Goal: Task Accomplishment & Management: Manage account settings

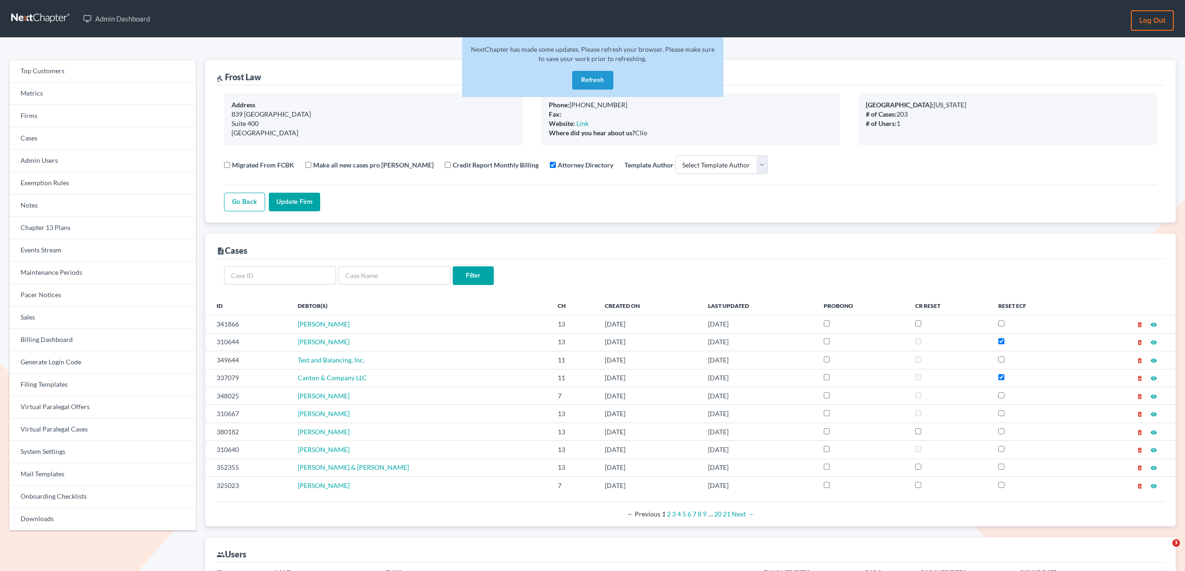
select select
click at [57, 230] on link "Chapter 13 Plans" at bounding box center [102, 228] width 187 height 22
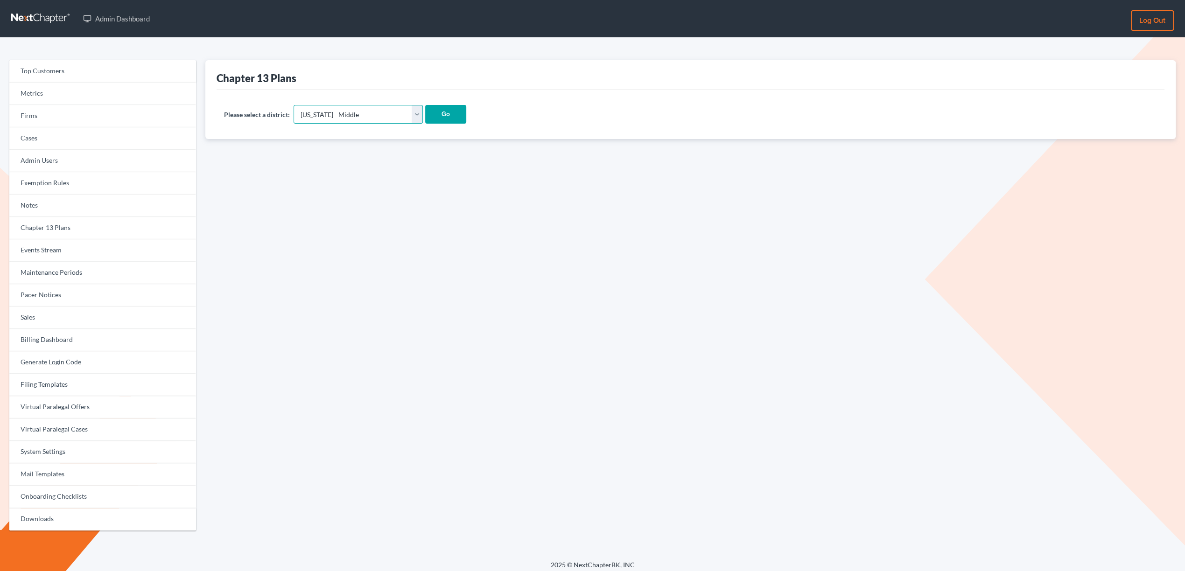
click at [339, 111] on select "[US_STATE] - [GEOGRAPHIC_DATA] [US_STATE] - [GEOGRAPHIC_DATA][US_STATE] - South…" at bounding box center [358, 114] width 129 height 19
click at [330, 117] on select "[US_STATE] - [GEOGRAPHIC_DATA] [US_STATE] - [GEOGRAPHIC_DATA][US_STATE] - South…" at bounding box center [358, 114] width 129 height 19
select select "38"
click at [294, 105] on select "[US_STATE] - [GEOGRAPHIC_DATA] [US_STATE] - [GEOGRAPHIC_DATA][US_STATE] - South…" at bounding box center [358, 114] width 129 height 19
click at [425, 119] on input "Go" at bounding box center [445, 114] width 41 height 19
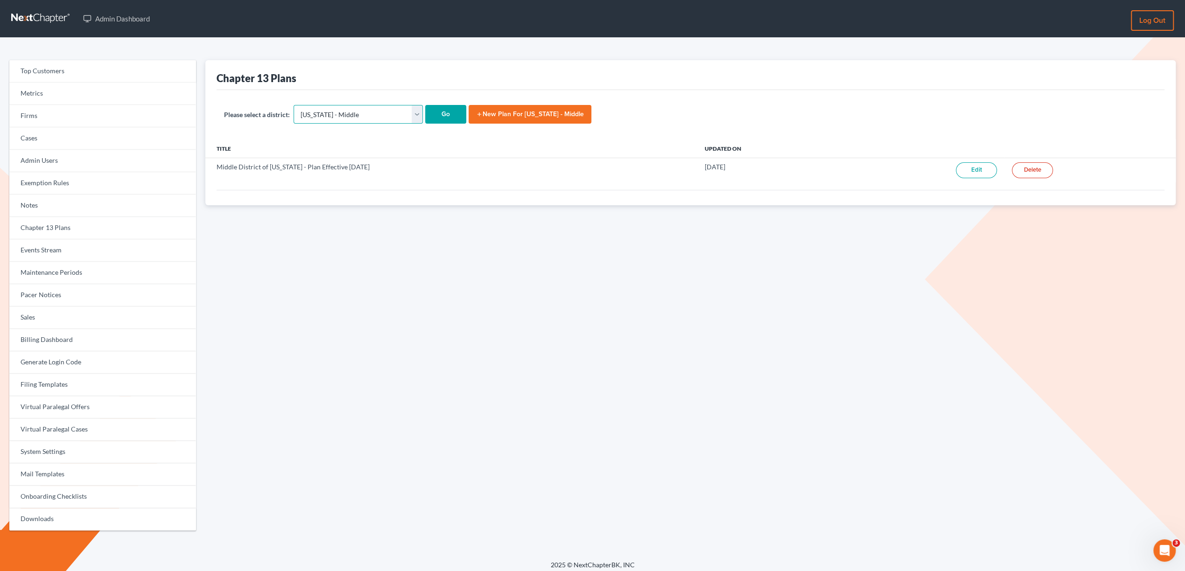
click at [320, 118] on select "Alabama - Middle Alabama - Northern Alabama - Southern Alaska Arizona Arkansas …" at bounding box center [358, 114] width 129 height 19
select select "37"
click at [294, 105] on select "Alabama - Middle Alabama - Northern Alabama - Southern Alaska Arizona Arkansas …" at bounding box center [358, 114] width 129 height 19
click at [425, 123] on input "Go" at bounding box center [445, 114] width 41 height 19
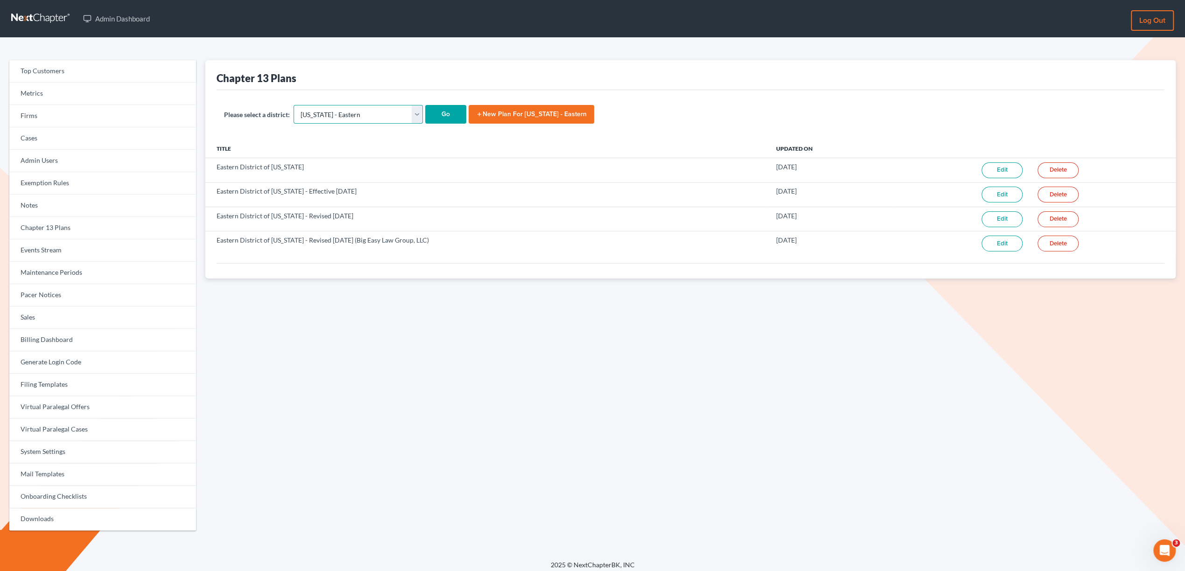
click at [322, 112] on select "Alabama - Middle Alabama - Northern Alabama - Southern Alaska Arizona Arkansas …" at bounding box center [358, 114] width 129 height 19
select select "39"
click at [294, 105] on select "Alabama - Middle Alabama - Northern Alabama - Southern Alaska Arizona Arkansas …" at bounding box center [358, 114] width 129 height 19
click at [425, 114] on input "Go" at bounding box center [445, 114] width 41 height 19
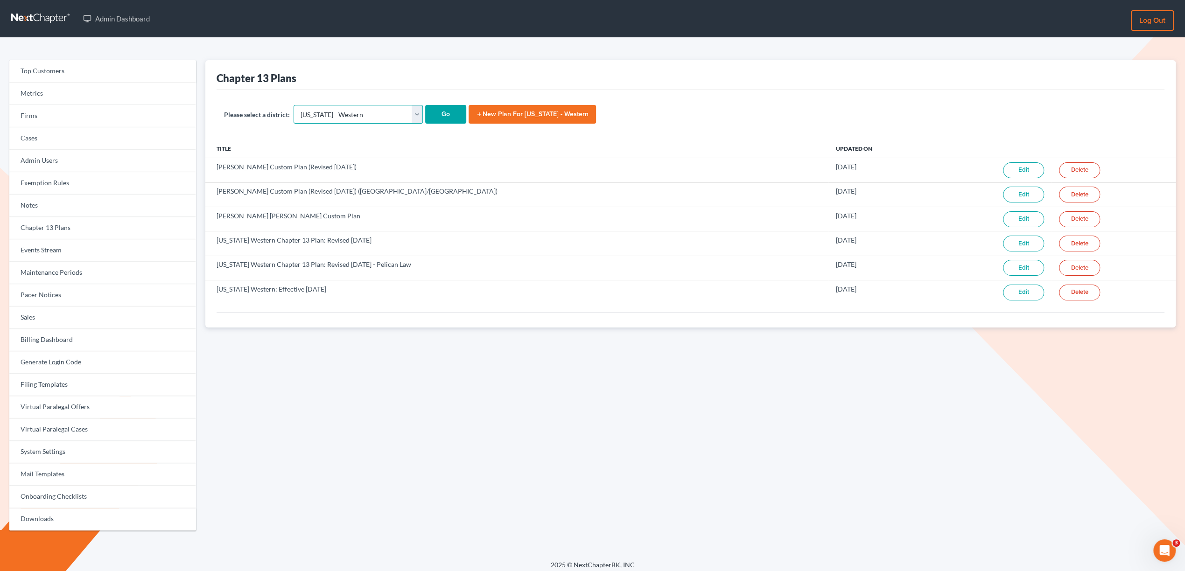
click at [335, 116] on select "Alabama - Middle Alabama - Northern Alabama - Southern Alaska Arizona Arkansas …" at bounding box center [358, 114] width 129 height 19
select select "37"
click at [294, 105] on select "Alabama - Middle Alabama - Northern Alabama - Southern Alaska Arizona Arkansas …" at bounding box center [358, 114] width 129 height 19
click at [425, 112] on input "Go" at bounding box center [445, 114] width 41 height 19
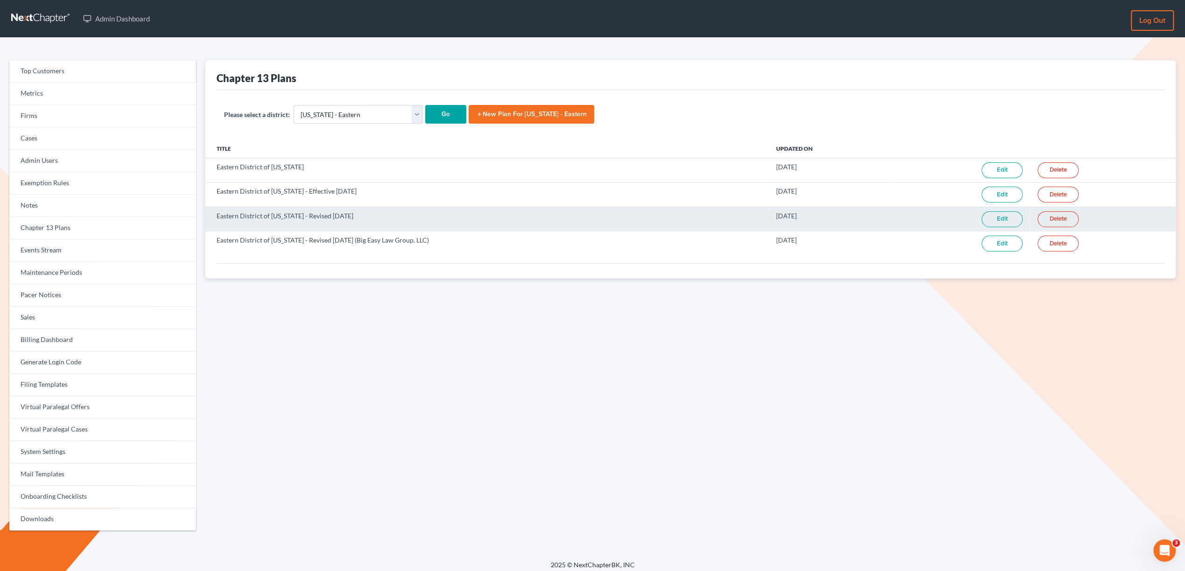
click at [1004, 219] on link "Edit" at bounding box center [1001, 219] width 41 height 16
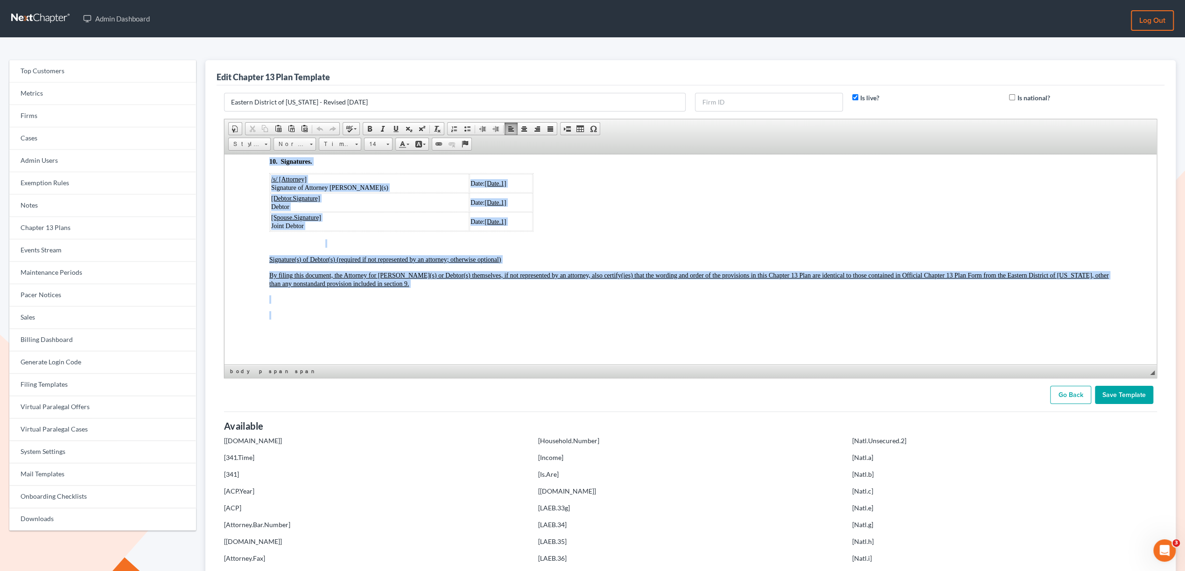
scroll to position [2459, 0]
drag, startPoint x: 243, startPoint y: 184, endPoint x: 467, endPoint y: 285, distance: 246.3
copy body "LORE/IPSU 03/34/6160 Dolors 5 [Ametco] Adipis 5 [Elitse] Doei tempor [Inci.Utla…"
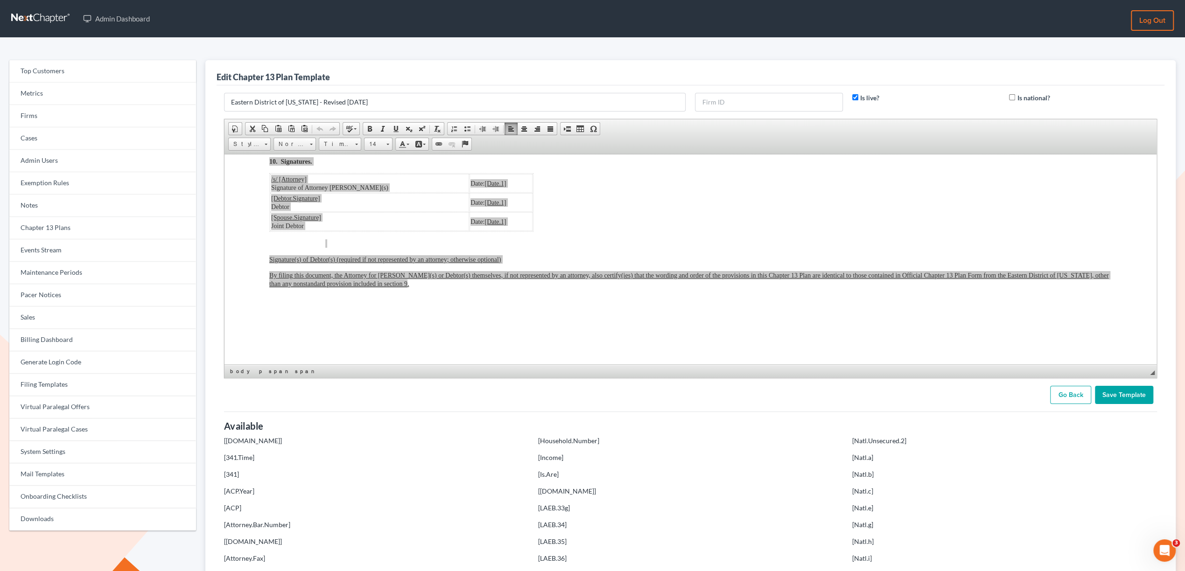
click at [1073, 391] on link "Go Back" at bounding box center [1070, 395] width 41 height 19
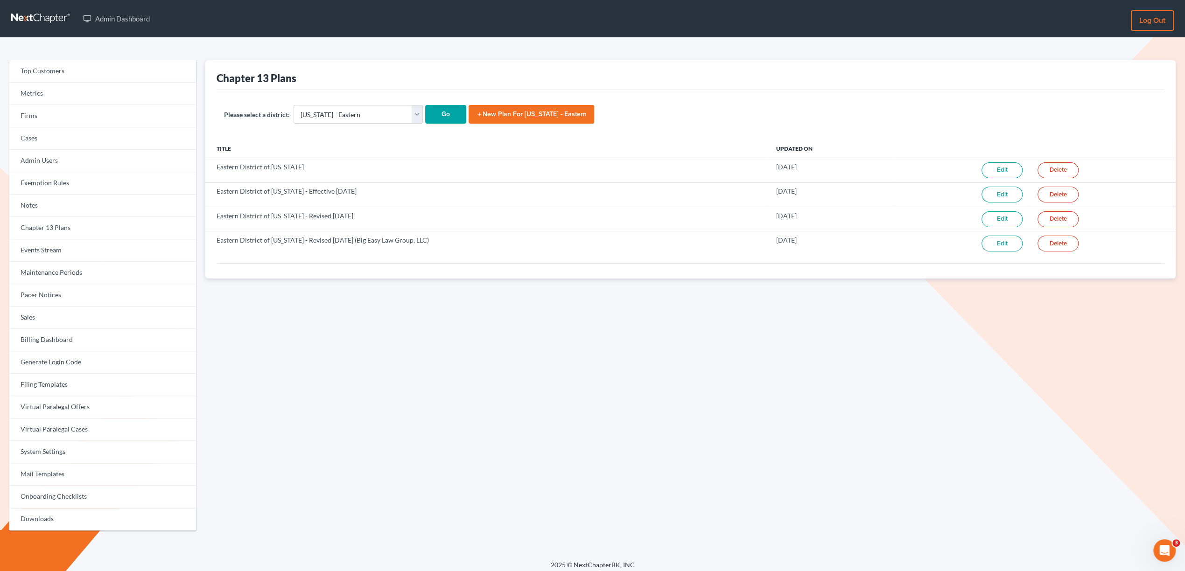
click at [469, 110] on link "add New Plan for Louisiana - Eastern" at bounding box center [532, 114] width 126 height 19
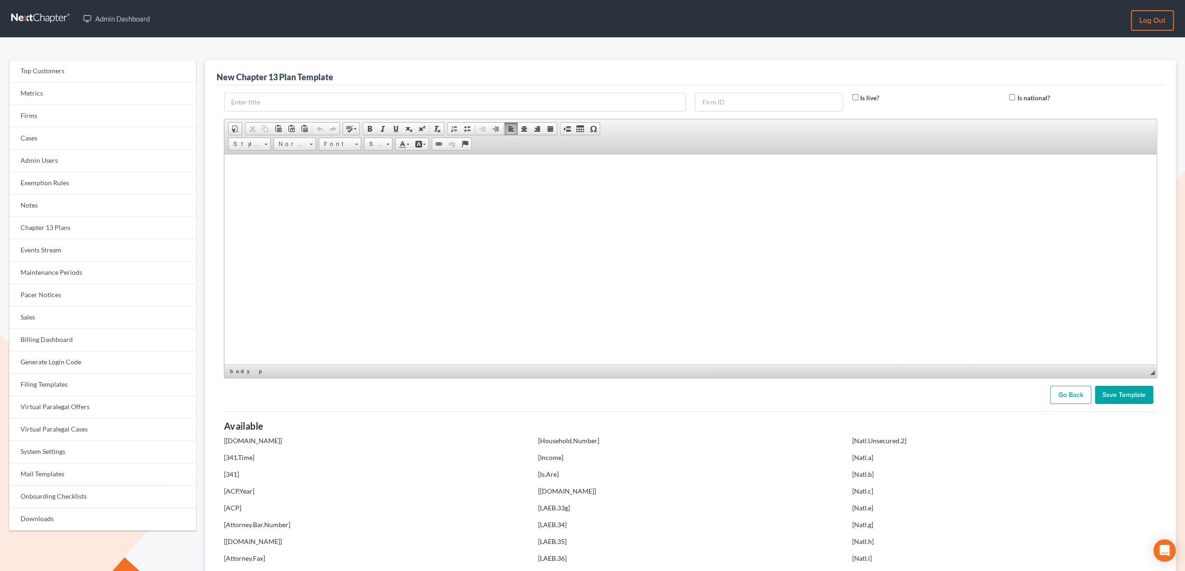
click at [324, 177] on html at bounding box center [690, 165] width 932 height 23
paste body
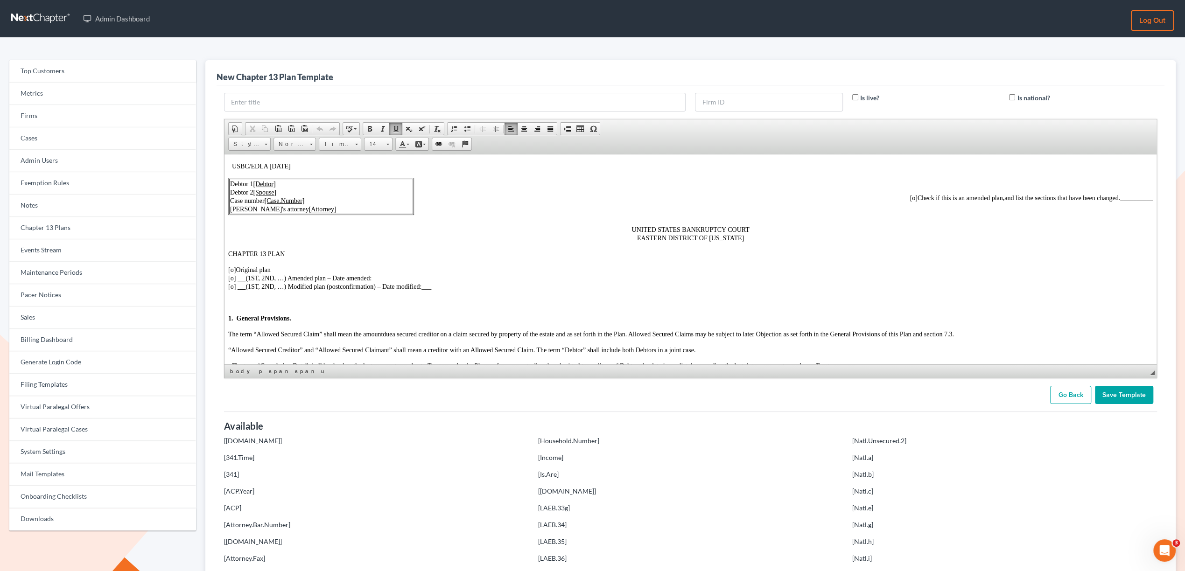
scroll to position [2318, 0]
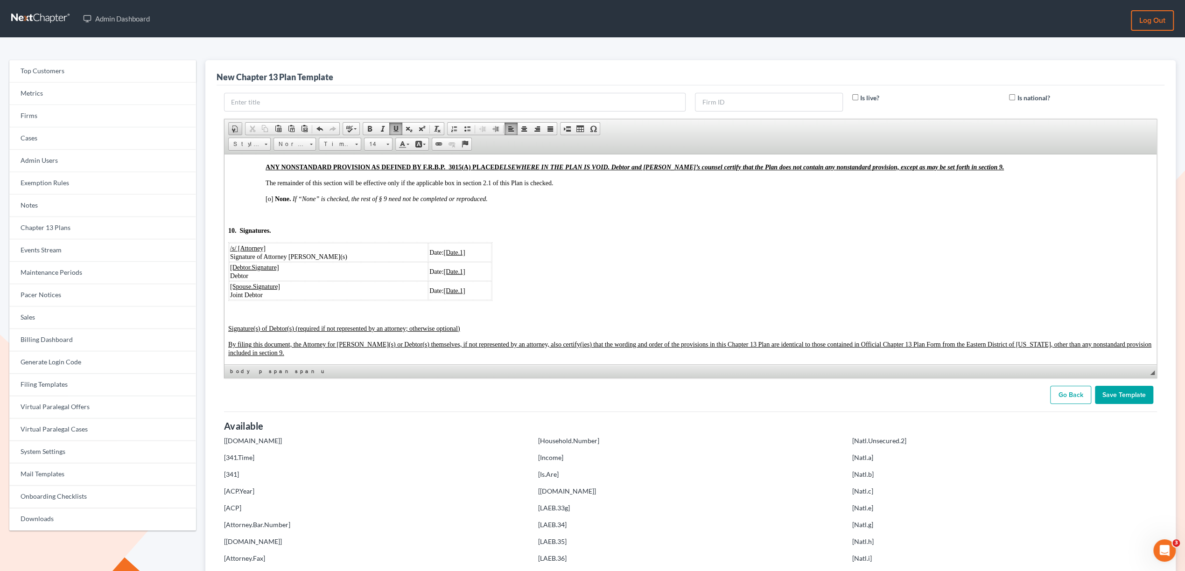
click at [235, 126] on span at bounding box center [234, 128] width 7 height 7
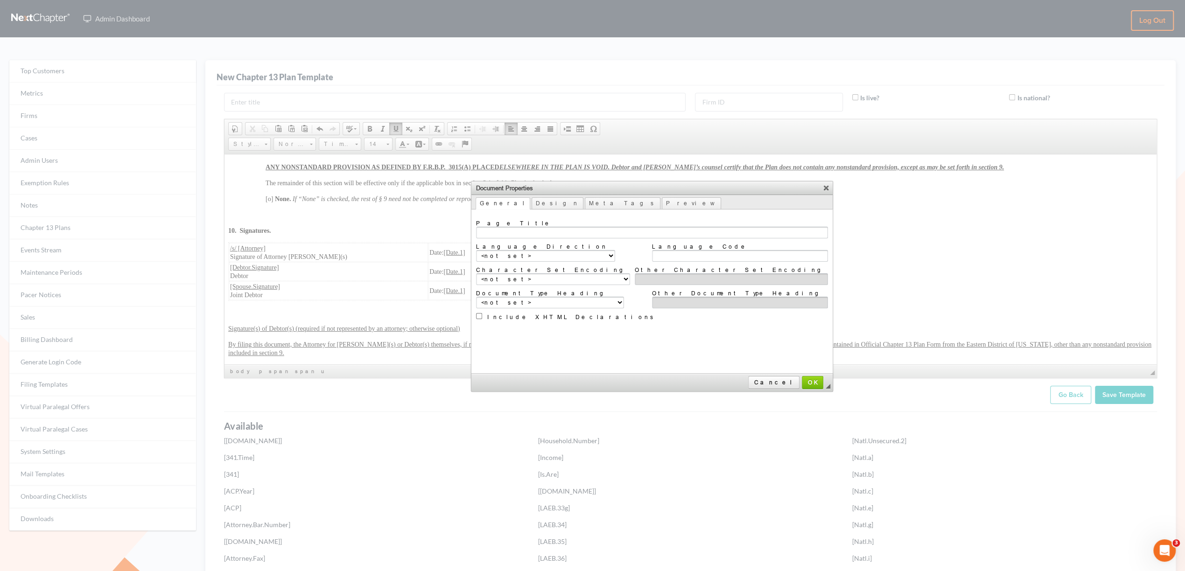
scroll to position [0, 0]
click at [532, 201] on link "Design" at bounding box center [558, 203] width 52 height 12
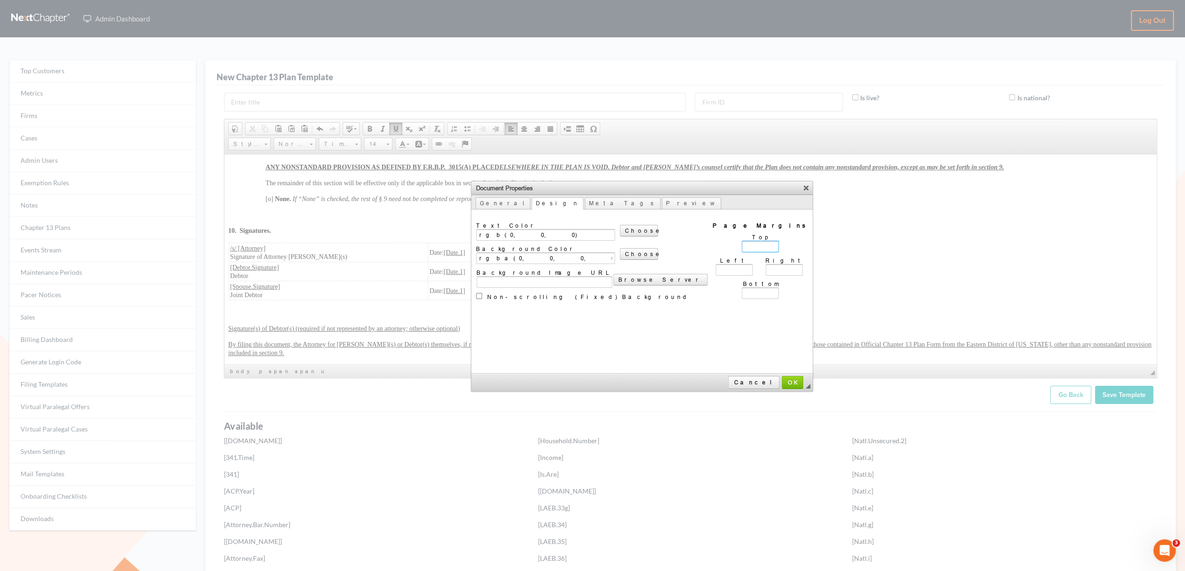
click at [742, 247] on input "Top" at bounding box center [760, 247] width 37 height 12
type input "96px"
click at [715, 264] on input "Left" at bounding box center [733, 270] width 37 height 12
type input "96px"
click at [742, 290] on input "Bottom" at bounding box center [760, 293] width 37 height 12
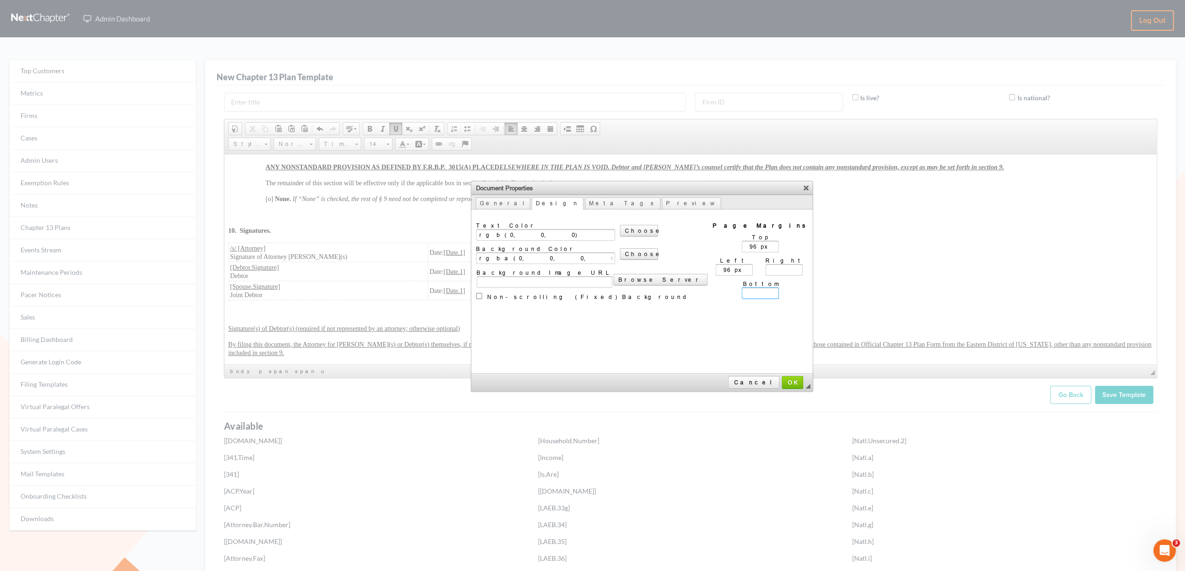
type input "96px"
click at [765, 268] on input "Right" at bounding box center [783, 270] width 37 height 12
type input "96px"
click at [693, 360] on td "Page Title Language Direction <not set> Left to Right (LTR) Right to Left (RTL)…" at bounding box center [641, 291] width 341 height 165
click at [782, 376] on link "OK" at bounding box center [792, 382] width 21 height 13
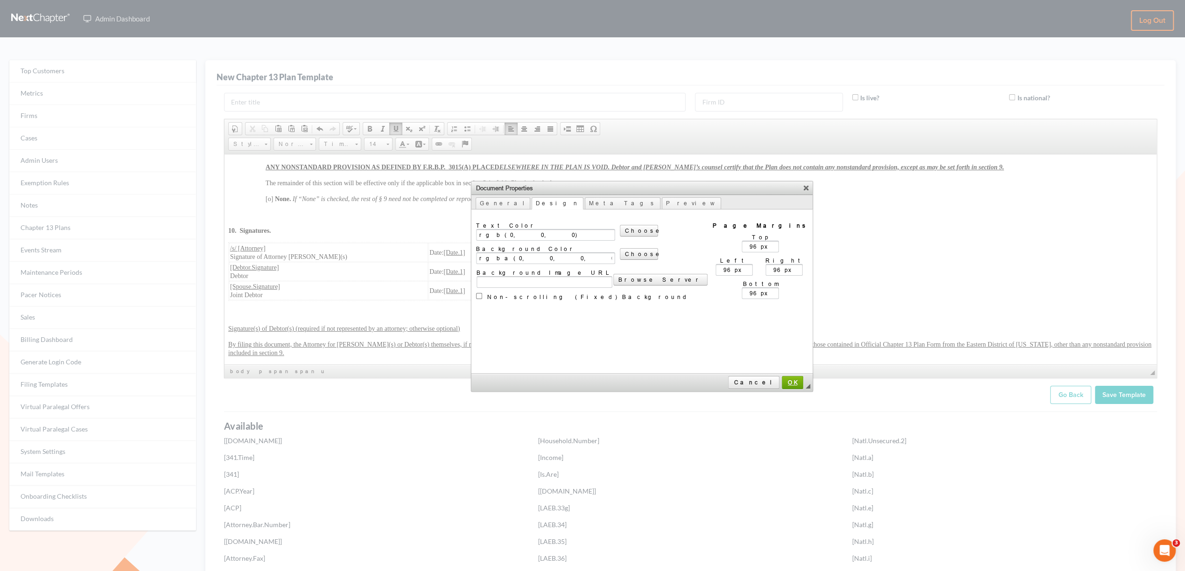
scroll to position [2426, 0]
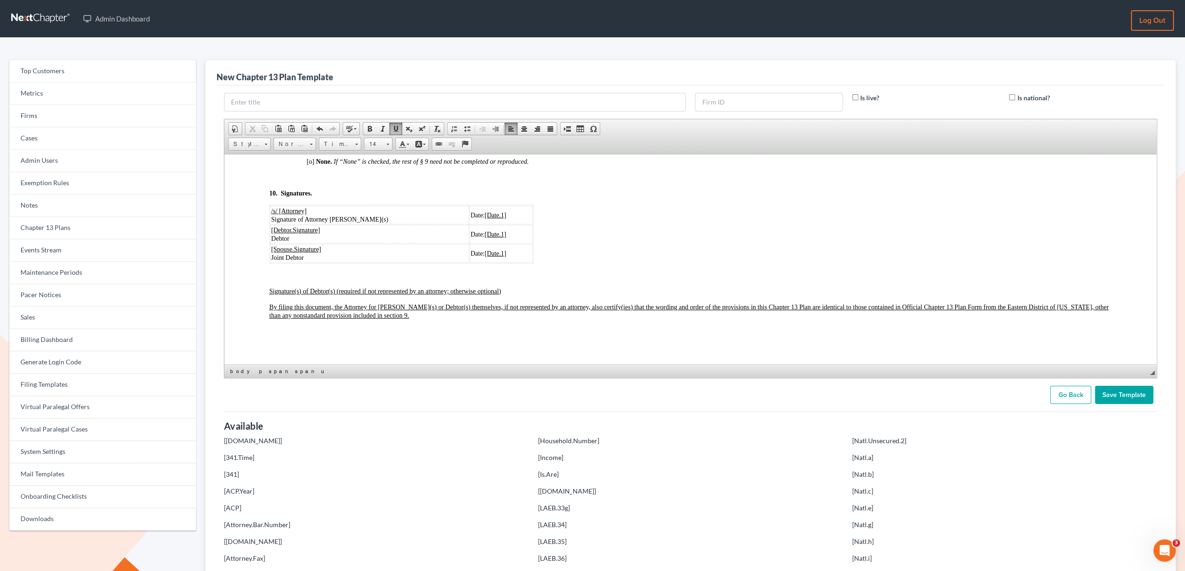
click at [1127, 390] on input "Save Template" at bounding box center [1124, 395] width 58 height 19
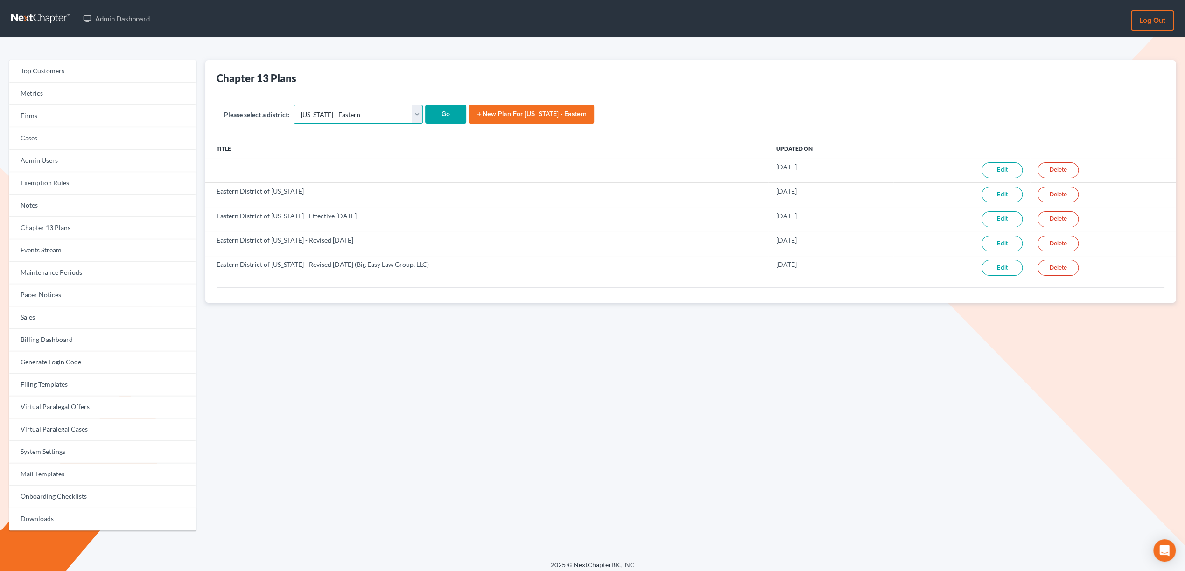
click at [303, 109] on select "[US_STATE] - [GEOGRAPHIC_DATA] [US_STATE] - [GEOGRAPHIC_DATA][US_STATE] - South…" at bounding box center [358, 114] width 129 height 19
select select "39"
click at [294, 105] on select "[US_STATE] - [GEOGRAPHIC_DATA] [US_STATE] - [GEOGRAPHIC_DATA][US_STATE] - South…" at bounding box center [358, 114] width 129 height 19
click at [425, 114] on input "Go" at bounding box center [445, 114] width 41 height 19
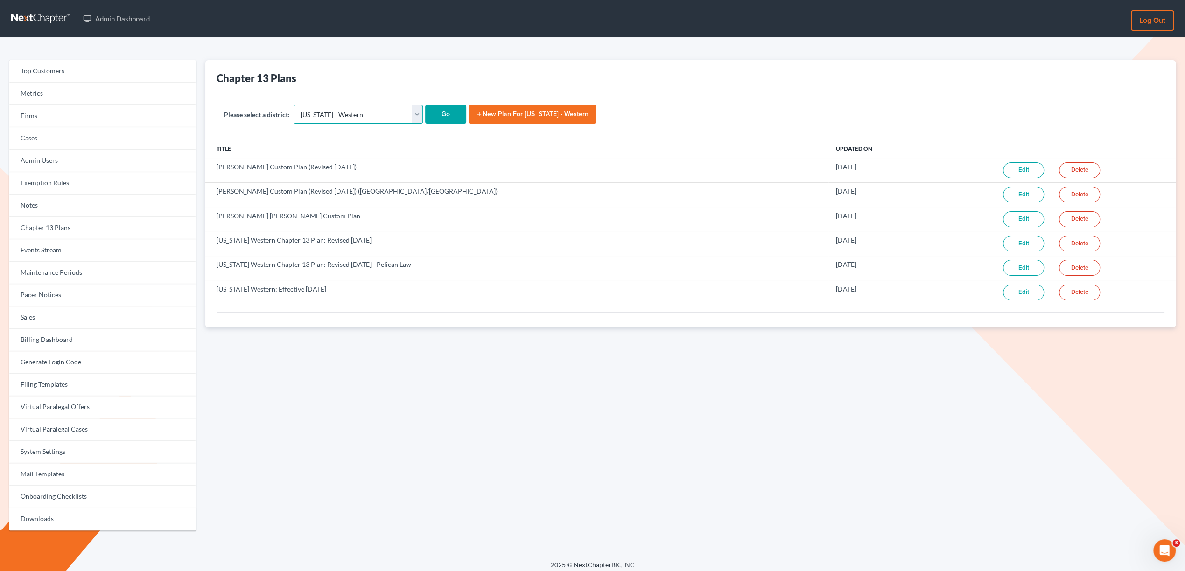
click at [351, 111] on select "[US_STATE] - [GEOGRAPHIC_DATA] [US_STATE] - [GEOGRAPHIC_DATA][US_STATE] - South…" at bounding box center [358, 114] width 129 height 19
select select "38"
click at [294, 105] on select "[US_STATE] - [GEOGRAPHIC_DATA] [US_STATE] - [GEOGRAPHIC_DATA][US_STATE] - South…" at bounding box center [358, 114] width 129 height 19
click at [425, 113] on input "Go" at bounding box center [445, 114] width 41 height 19
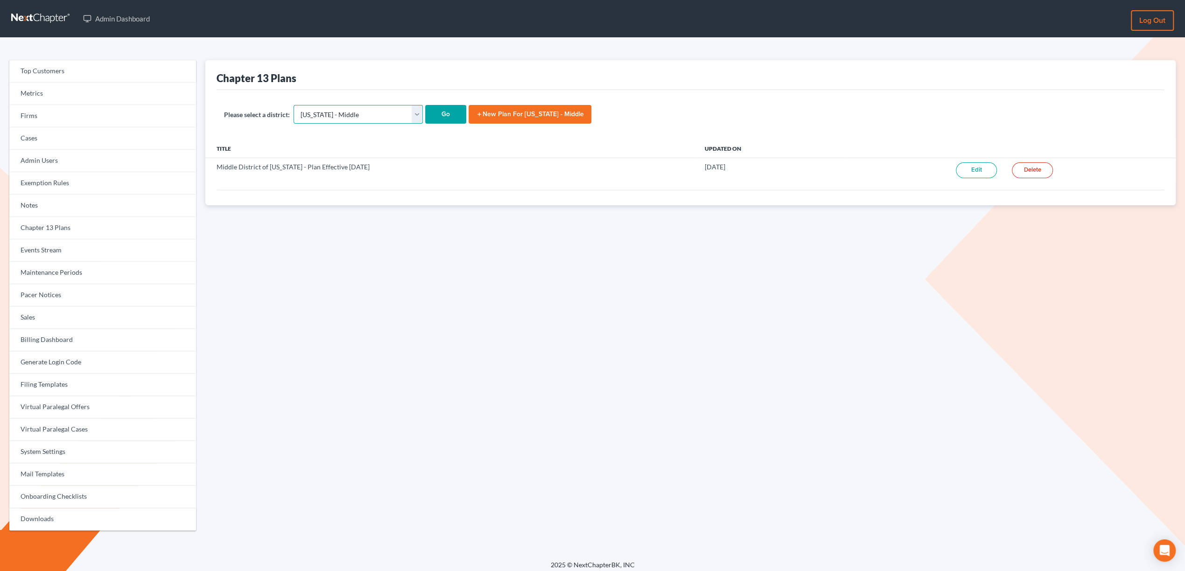
click at [344, 107] on select "[US_STATE] - [GEOGRAPHIC_DATA] [US_STATE] - [GEOGRAPHIC_DATA][US_STATE] - South…" at bounding box center [358, 114] width 129 height 19
select select "37"
click at [294, 105] on select "[US_STATE] - [GEOGRAPHIC_DATA] [US_STATE] - [GEOGRAPHIC_DATA][US_STATE] - South…" at bounding box center [358, 114] width 129 height 19
click at [425, 118] on input "Go" at bounding box center [445, 114] width 41 height 19
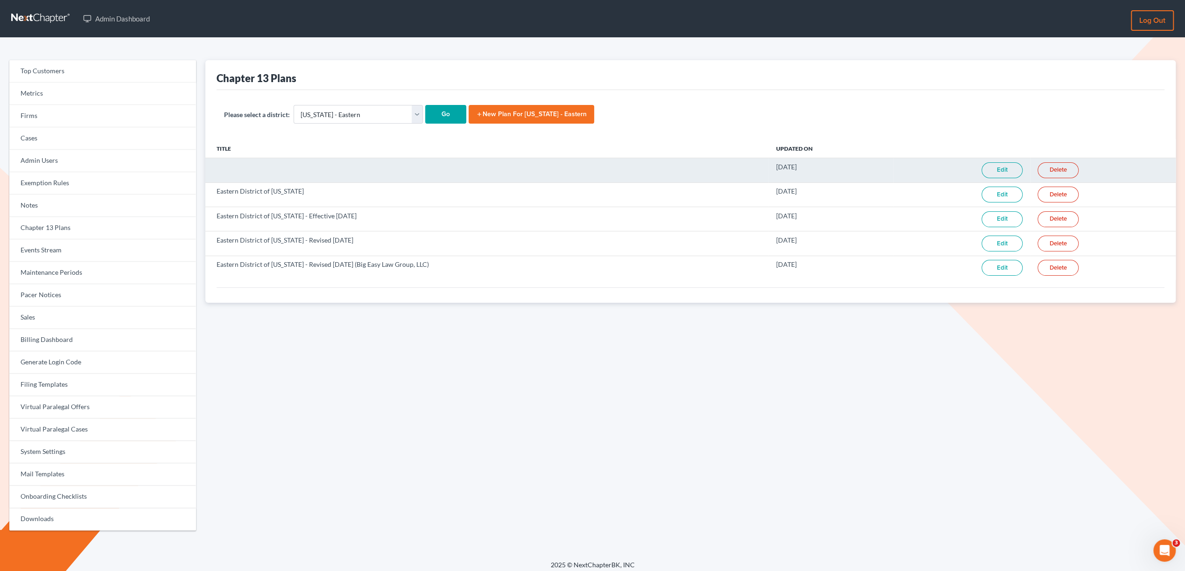
click at [1058, 165] on button "Delete" at bounding box center [1057, 170] width 41 height 16
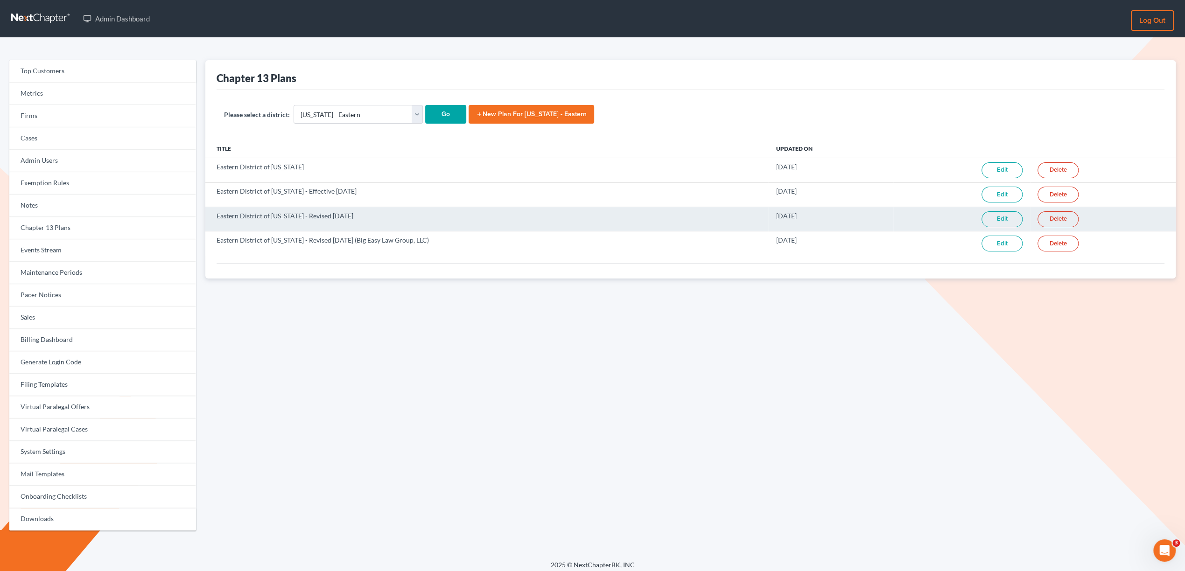
click at [993, 222] on link "Edit" at bounding box center [1001, 219] width 41 height 16
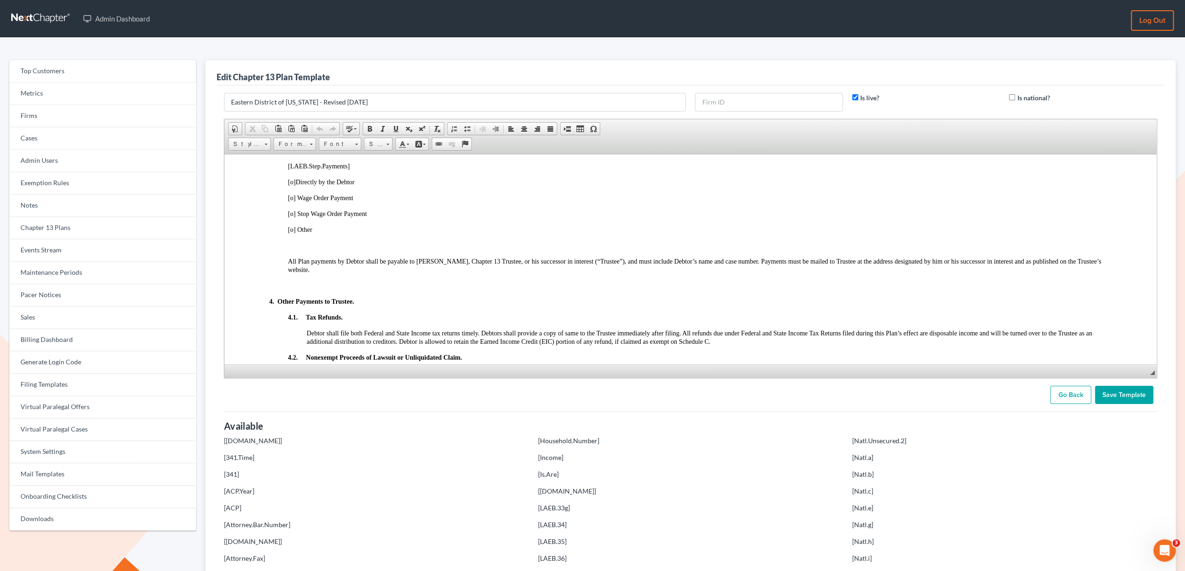
scroll to position [493, 0]
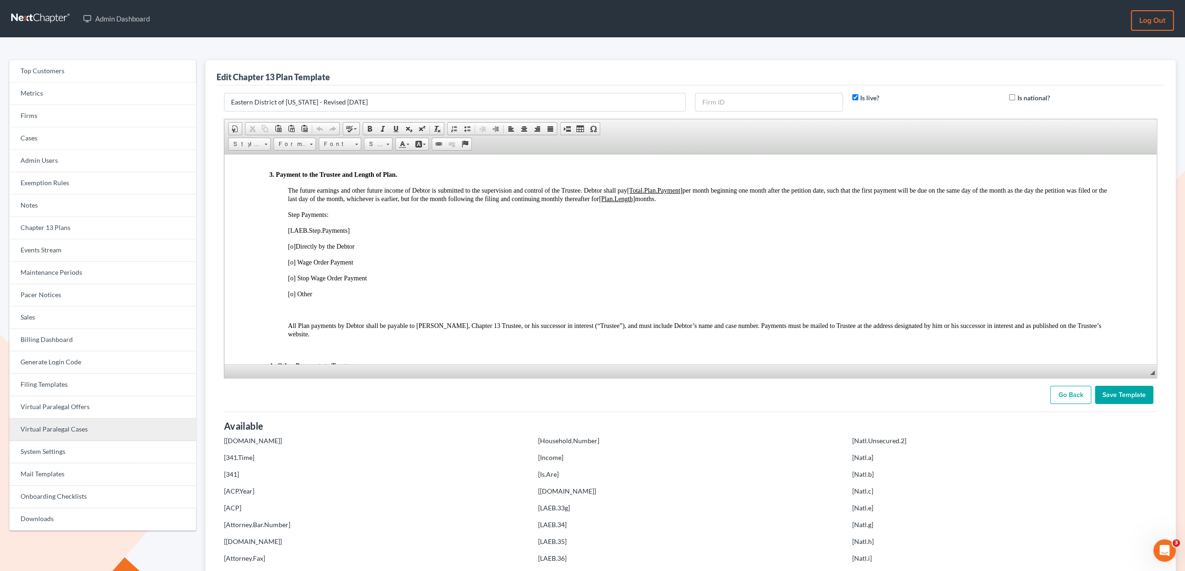
click at [73, 425] on link "Virtual Paralegal Cases" at bounding box center [102, 430] width 187 height 22
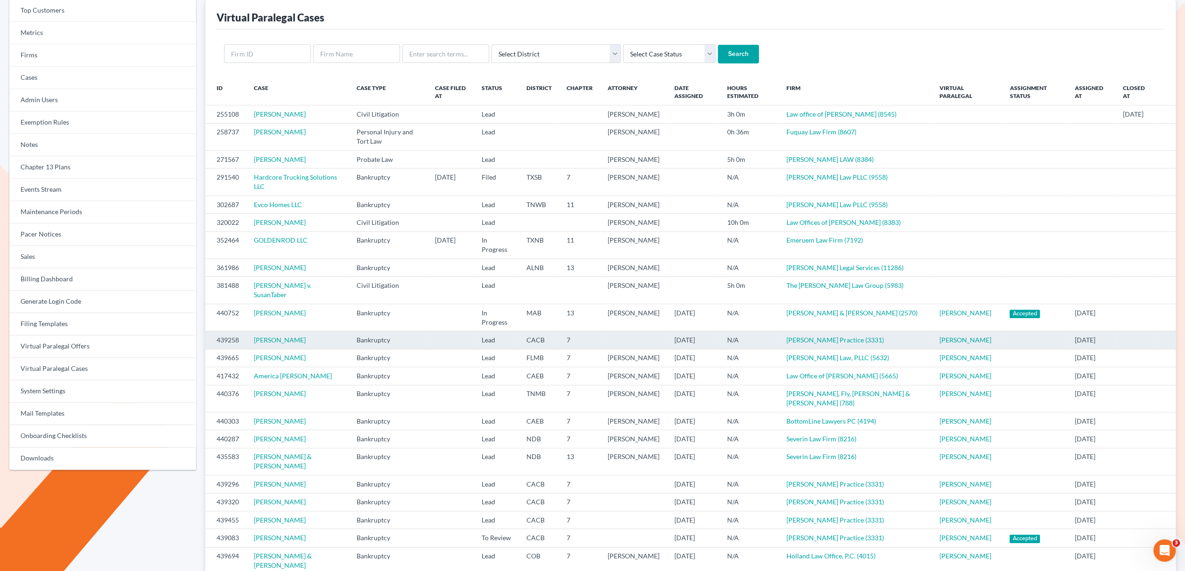
drag, startPoint x: 319, startPoint y: 350, endPoint x: 239, endPoint y: 349, distance: 79.3
click at [239, 349] on tr "439258 Brittany Frierson Bankruptcy Lead CACB 7 10/03/2025 N/A Douglas Law Prac…" at bounding box center [690, 340] width 970 height 18
copy tr "Brittany Frierson"
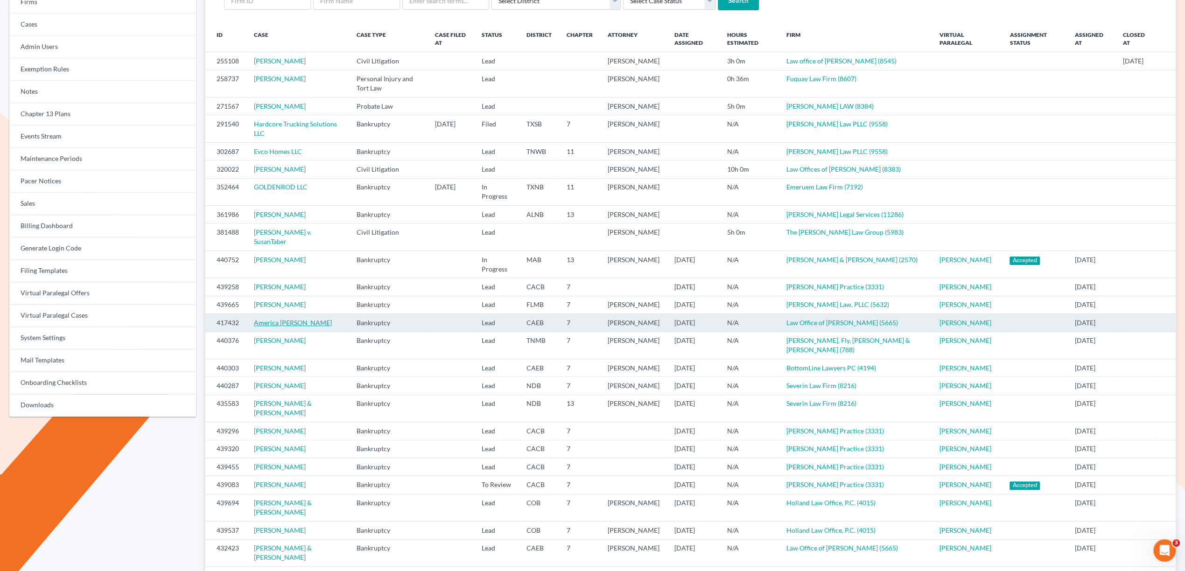
scroll to position [114, 0]
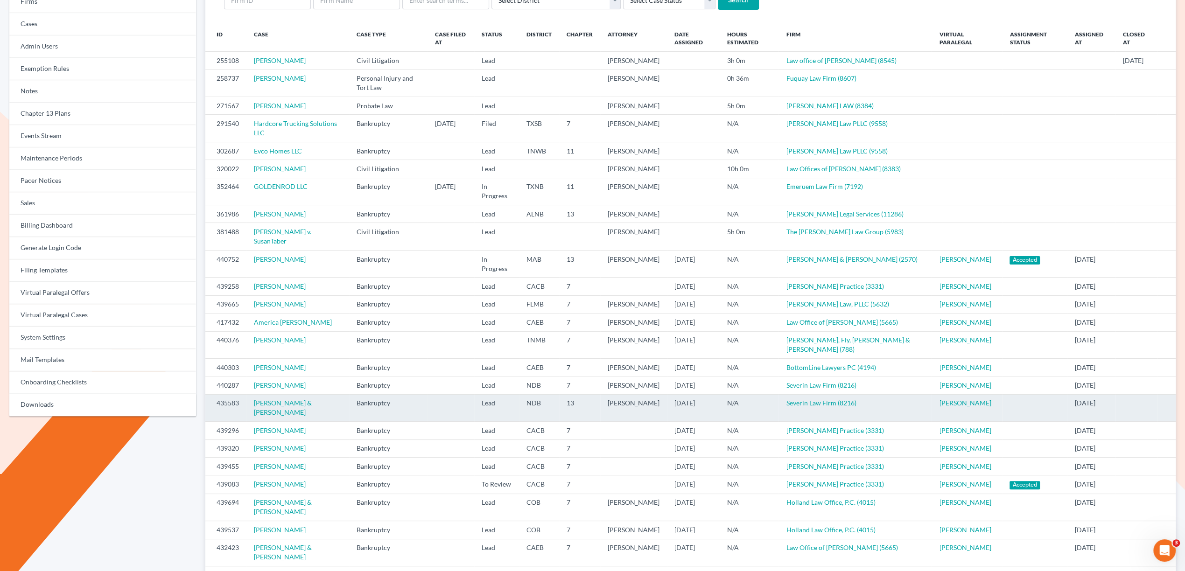
drag, startPoint x: 344, startPoint y: 414, endPoint x: 252, endPoint y: 415, distance: 91.9
click at [252, 415] on td "Kelli Lindborg & Erik Lindborg" at bounding box center [297, 407] width 103 height 27
copy tr "Kelli Lindborg & Erik Lindborg"
drag, startPoint x: 246, startPoint y: 411, endPoint x: 359, endPoint y: 409, distance: 113.0
click at [360, 409] on tr "435583 Kelli Lindborg & Erik Lindborg Bankruptcy Lead NDB 13 Thomas Severin 10/…" at bounding box center [690, 407] width 970 height 27
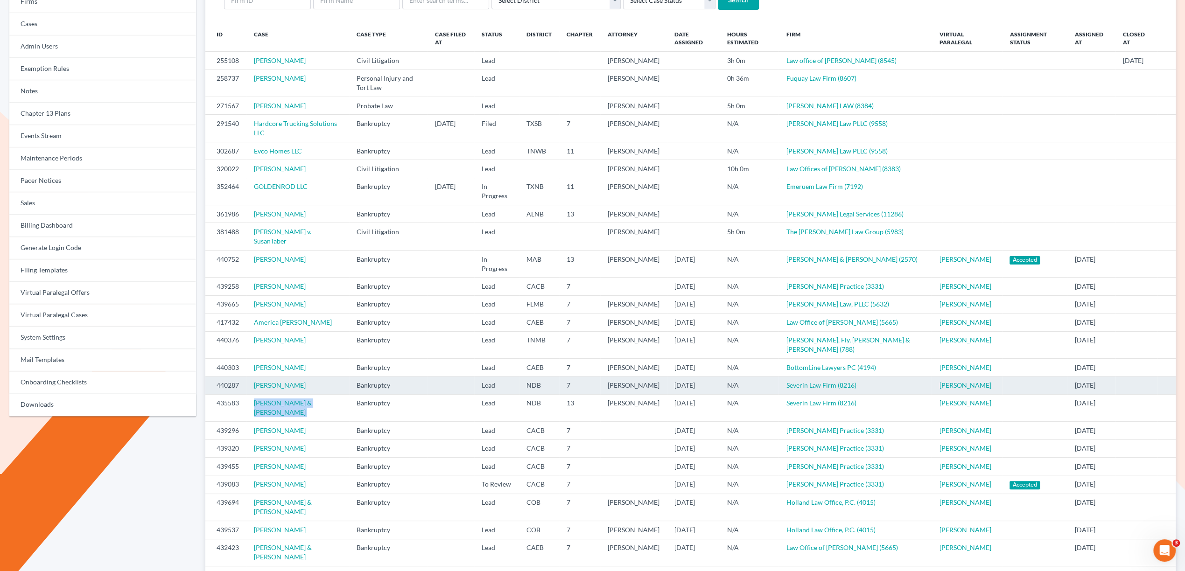
copy link "Gary Preston II"
drag, startPoint x: 310, startPoint y: 394, endPoint x: 250, endPoint y: 392, distance: 60.7
click at [250, 392] on td "Gary Preston II" at bounding box center [297, 386] width 103 height 18
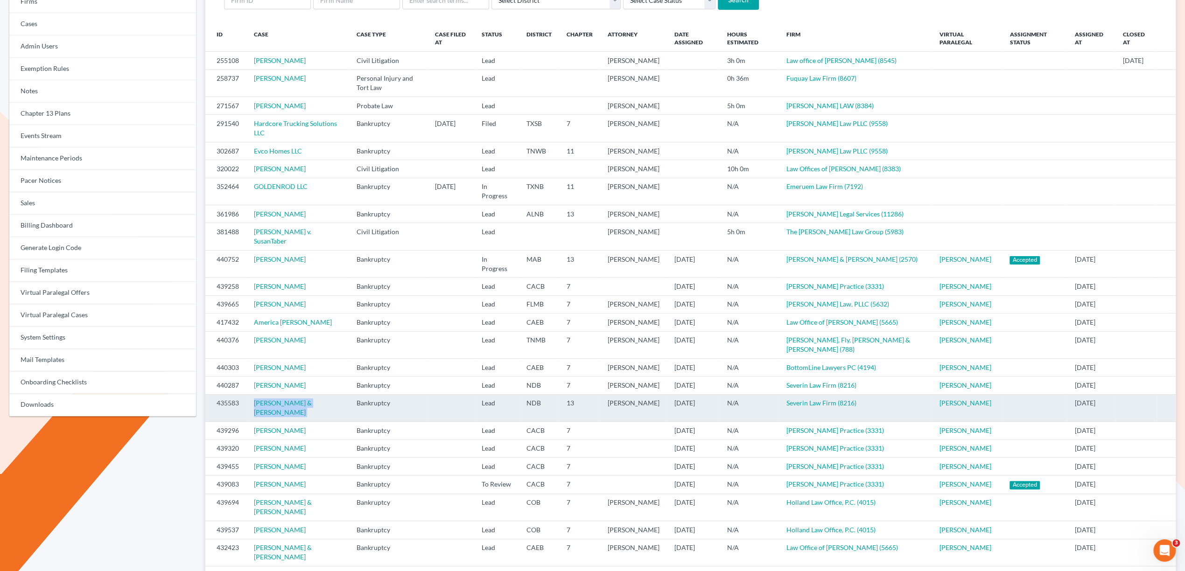
copy tr "Kelli Lindborg & Erik Lindborg"
drag, startPoint x: 349, startPoint y: 410, endPoint x: 245, endPoint y: 410, distance: 104.5
click at [245, 410] on tr "435583 Kelli Lindborg & Erik Lindborg Bankruptcy Lead NDB 13 Thomas Severin 10/…" at bounding box center [690, 407] width 970 height 27
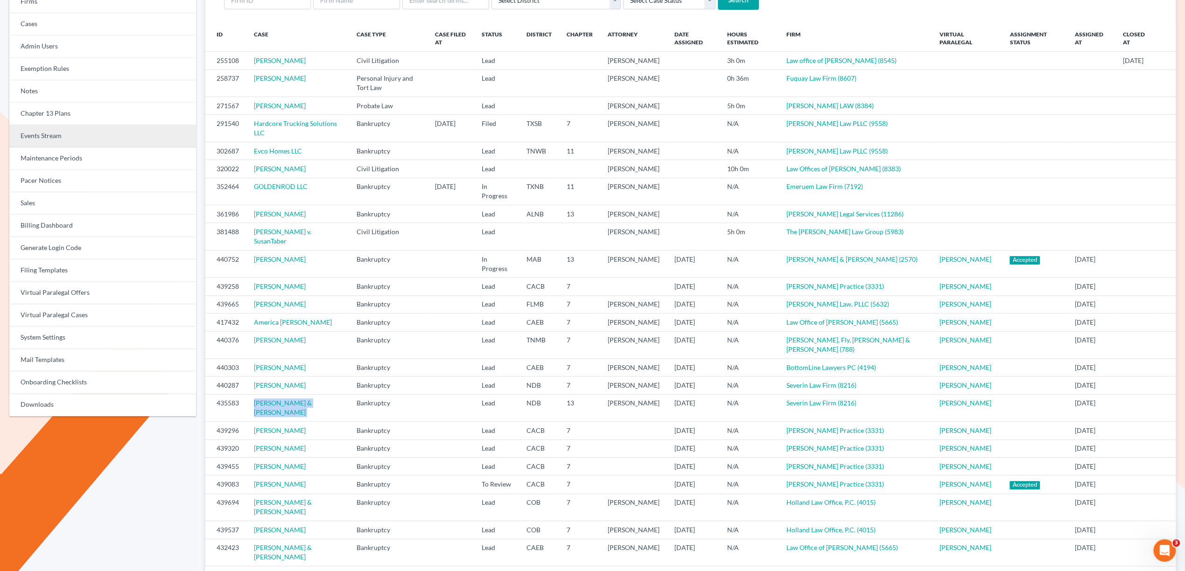
click at [36, 140] on link "Events Stream" at bounding box center [102, 136] width 187 height 22
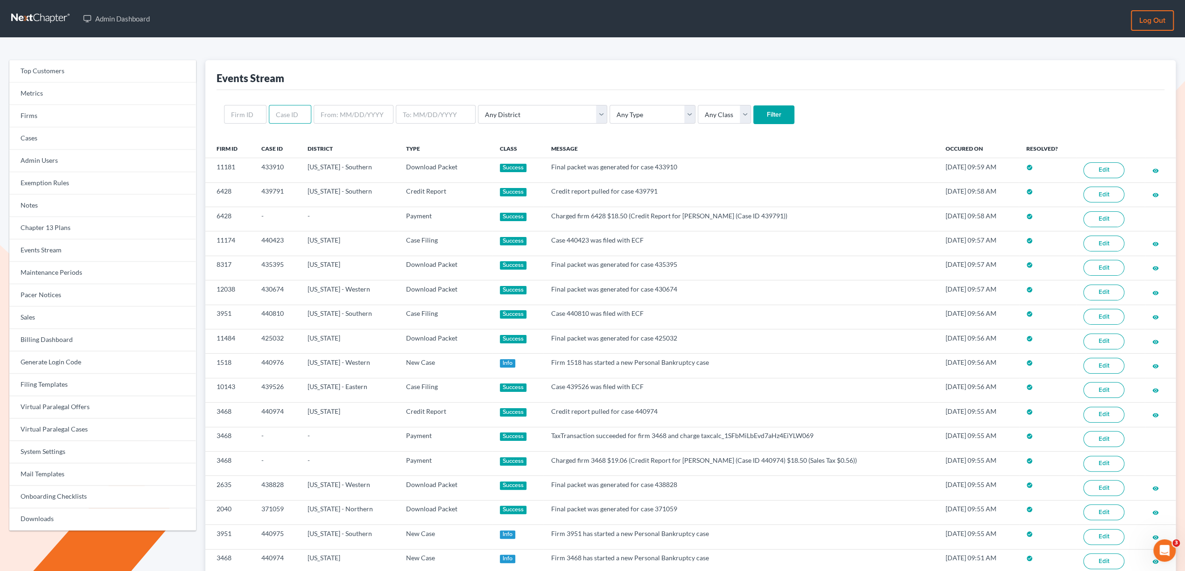
click at [288, 113] on input "text" at bounding box center [290, 114] width 42 height 19
type input "433910"
click at [753, 112] on input "Filter" at bounding box center [773, 114] width 41 height 19
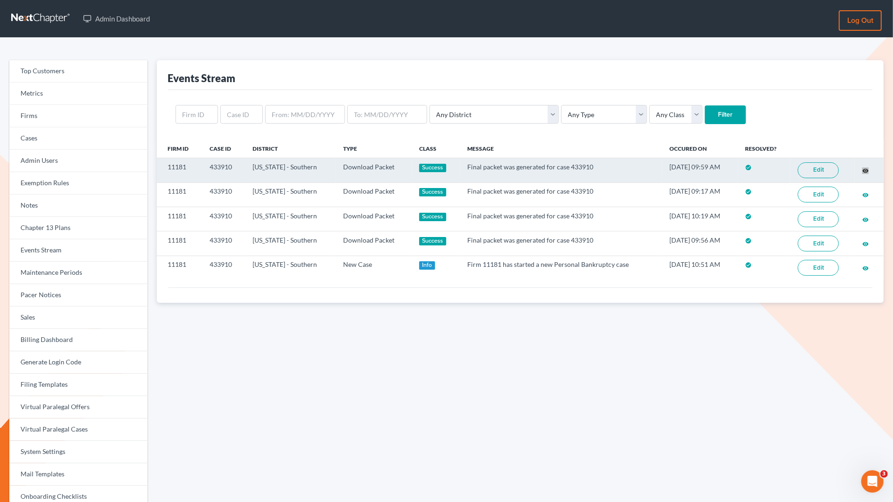
click at [0, 0] on div "Admin Dashboard Log out Top Customers Metrics Firms Cases Admin Users Exemption…" at bounding box center [446, 288] width 893 height 577
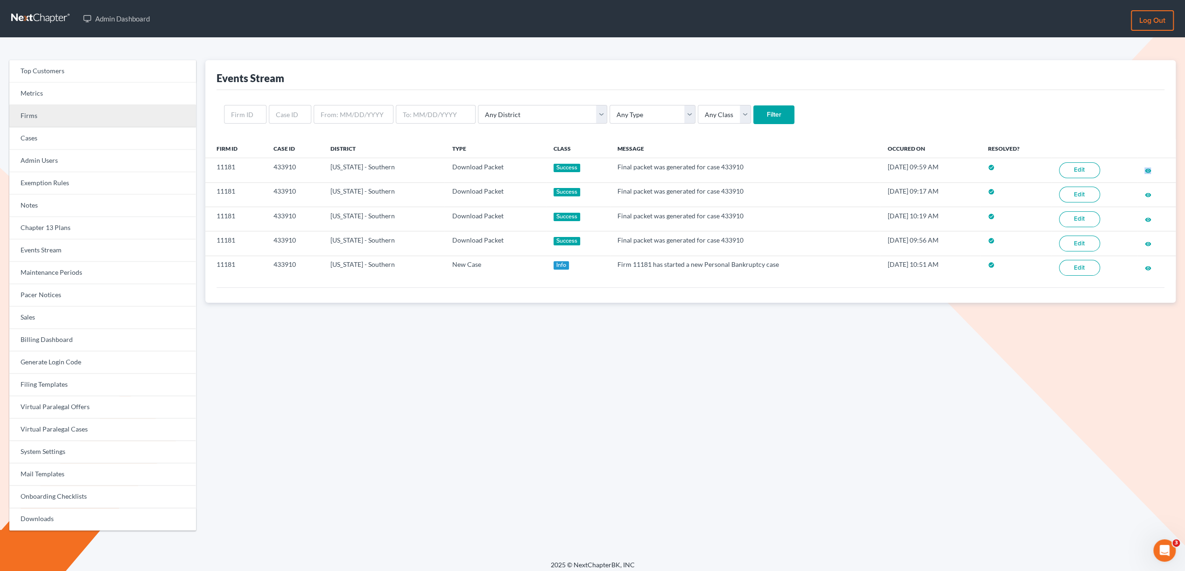
click at [67, 116] on link "Firms" at bounding box center [102, 116] width 187 height 22
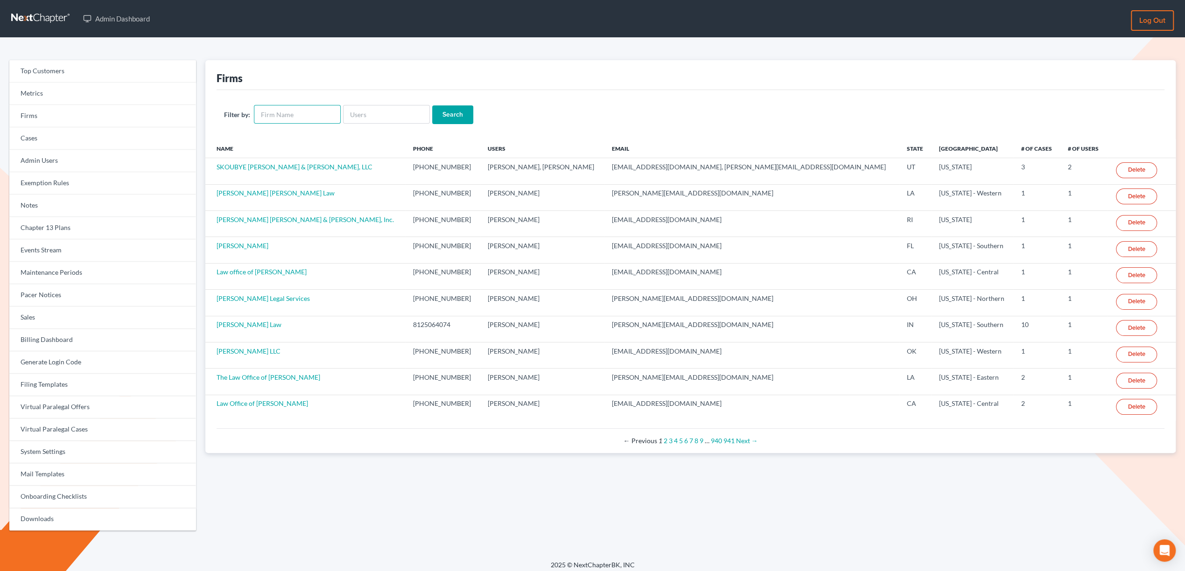
click at [295, 116] on input "text" at bounding box center [297, 114] width 87 height 19
click at [369, 113] on input "text" at bounding box center [386, 114] width 87 height 19
paste input "[PERSON_NAME]"
type input "[PERSON_NAME]"
click at [432, 105] on input "Search" at bounding box center [452, 114] width 41 height 19
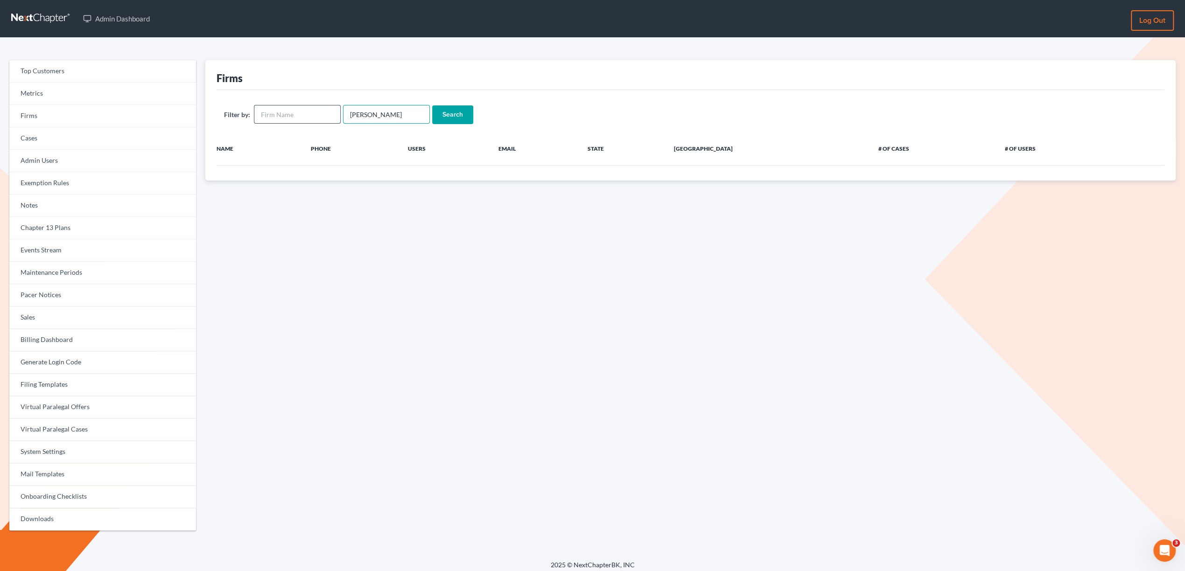
drag, startPoint x: 373, startPoint y: 115, endPoint x: 323, endPoint y: 116, distance: 49.5
click at [324, 115] on form "Filter by: Natasha Meruelo Search" at bounding box center [690, 114] width 933 height 19
type input "Meruelo"
click at [432, 105] on input "Search" at bounding box center [452, 114] width 41 height 19
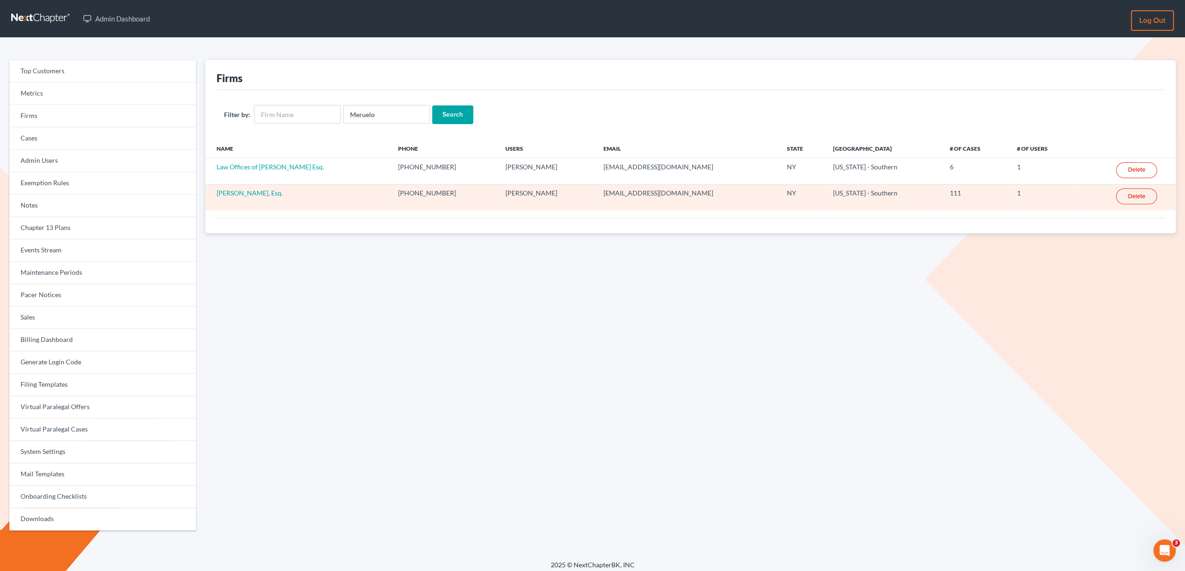
click at [239, 188] on td "[PERSON_NAME], Esq." at bounding box center [297, 197] width 185 height 26
click at [255, 192] on link "[PERSON_NAME], Esq." at bounding box center [250, 193] width 66 height 8
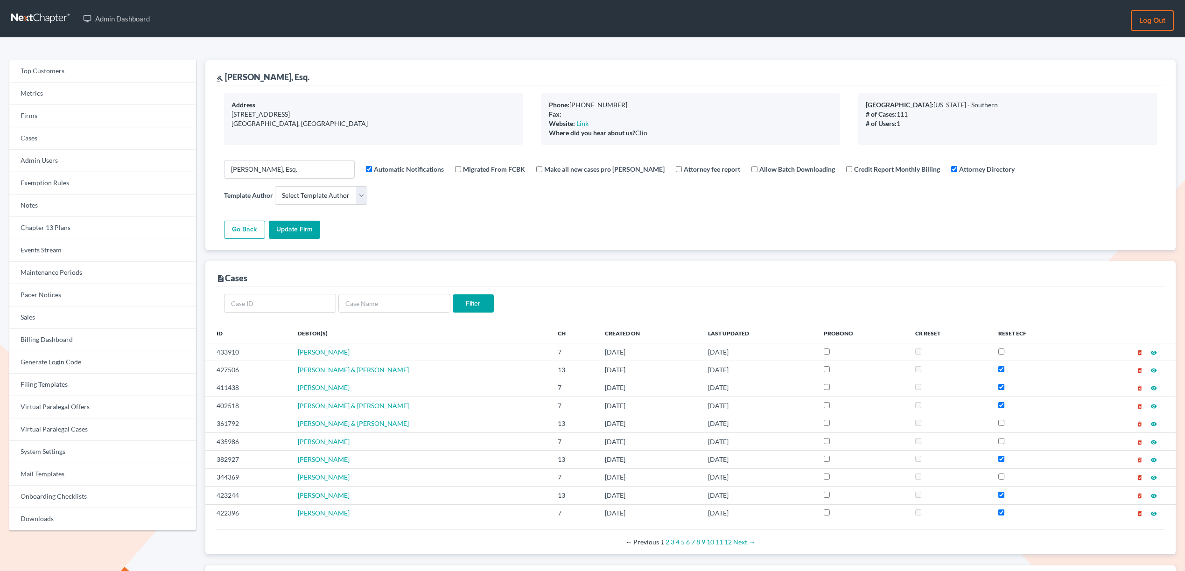
select select
